Goal: Task Accomplishment & Management: Manage account settings

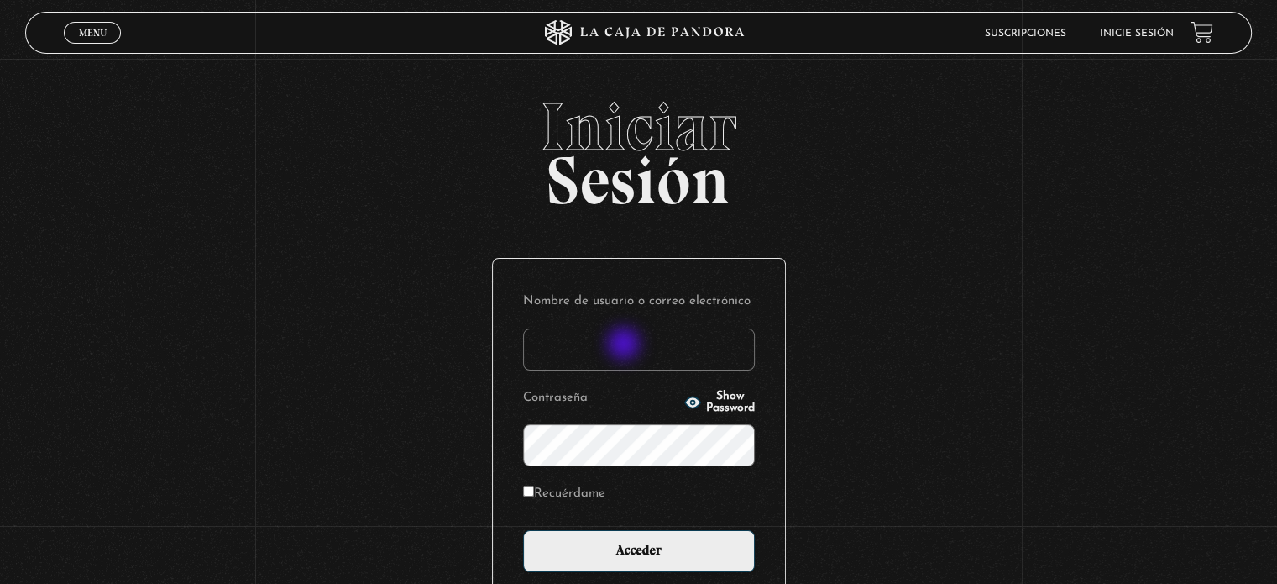
click at [626, 345] on input "Nombre de usuario o correo electrónico" at bounding box center [639, 349] width 232 height 42
type input "m"
click at [673, 354] on input "[PERSON_NAME].." at bounding box center [639, 349] width 232 height 42
click at [607, 354] on input "[PERSON_NAME].." at bounding box center [639, 349] width 232 height 42
click at [664, 359] on input "Michaelescazu.." at bounding box center [639, 349] width 232 height 42
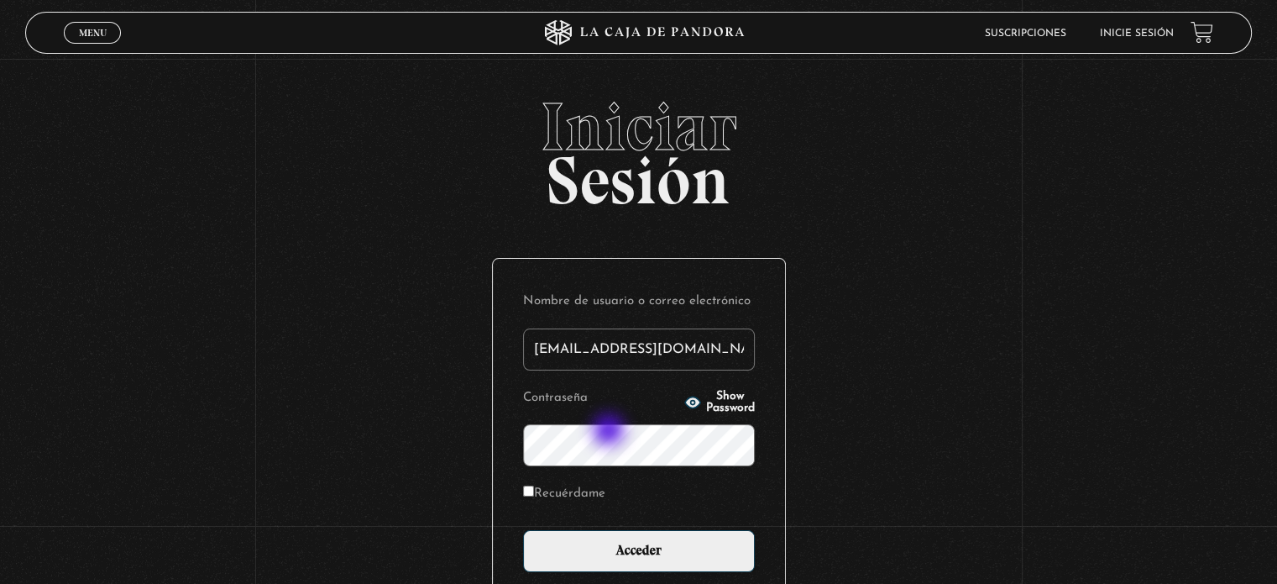
type input "[EMAIL_ADDRESS][DOMAIN_NAME]"
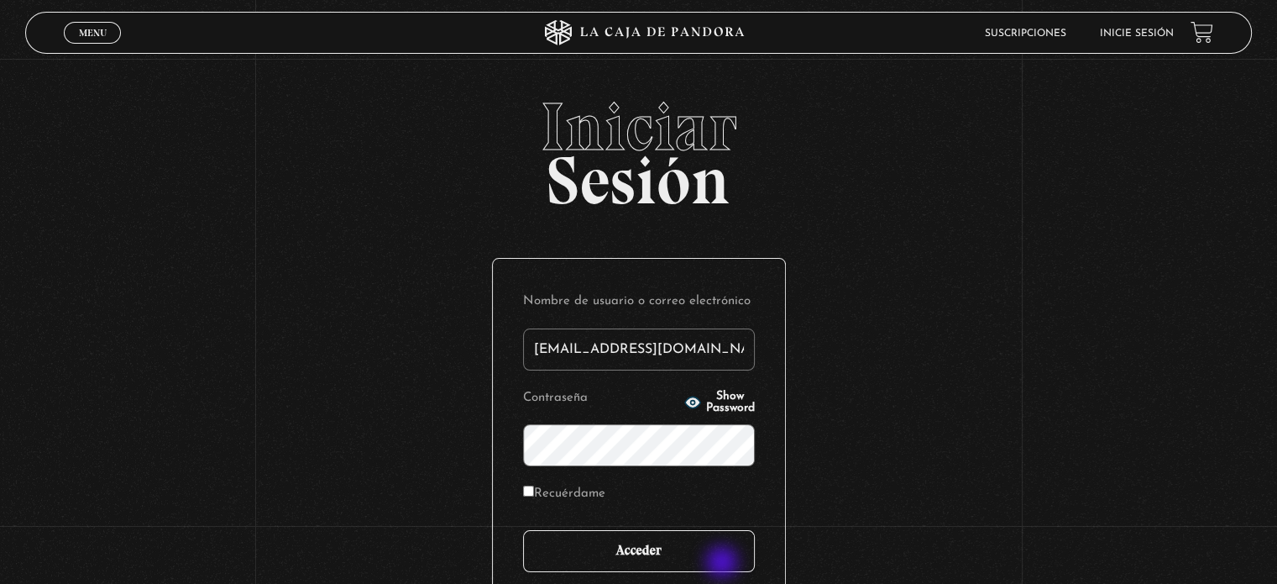
click at [723, 562] on input "Acceder" at bounding box center [639, 551] width 232 height 42
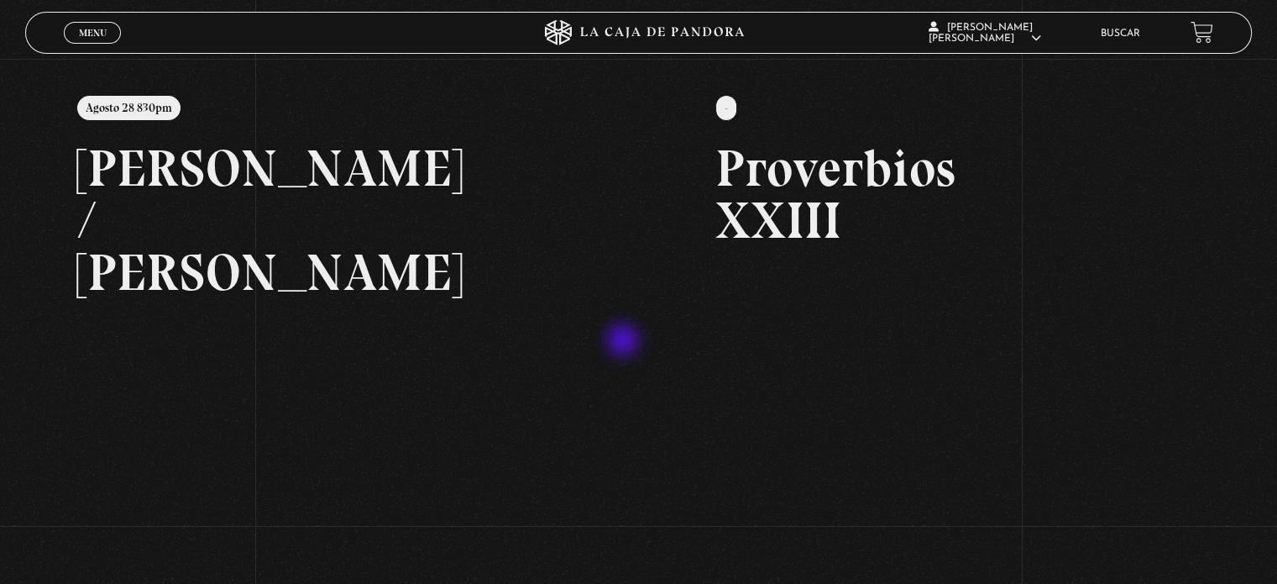
scroll to position [202, 0]
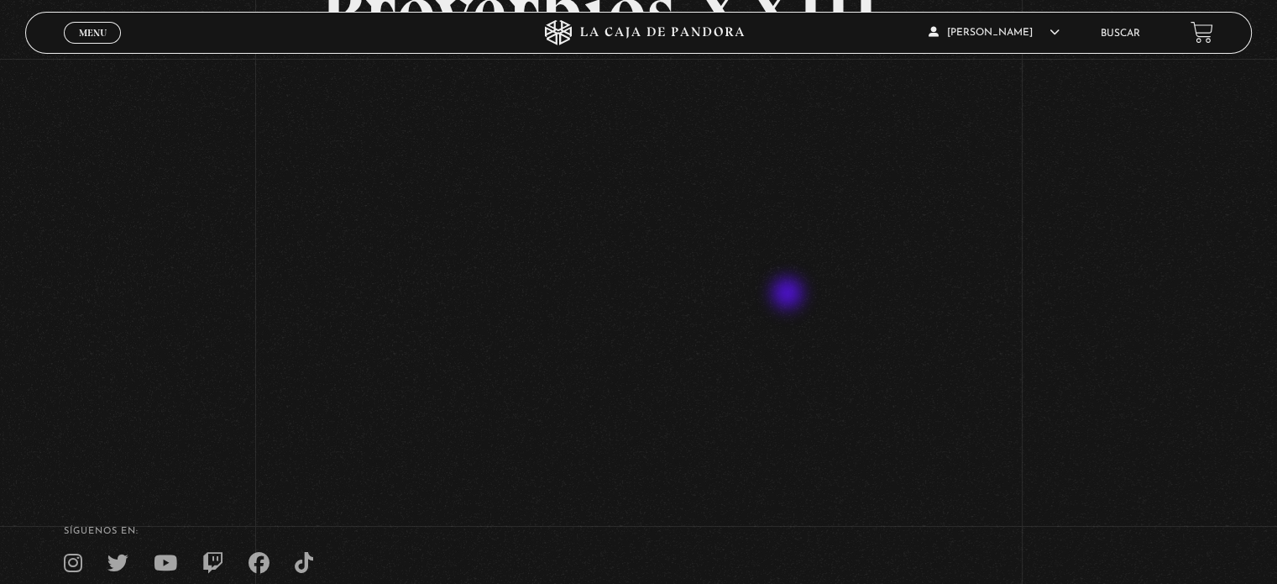
scroll to position [185, 0]
